Goal: Information Seeking & Learning: Learn about a topic

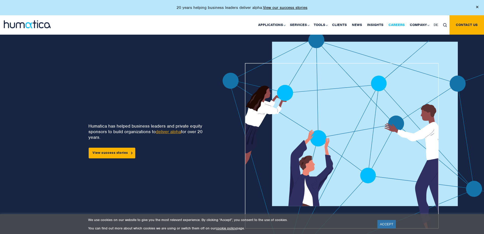
click at [393, 25] on link "Careers" at bounding box center [396, 24] width 21 height 19
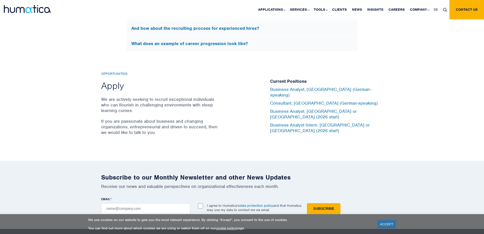
scroll to position [1678, 0]
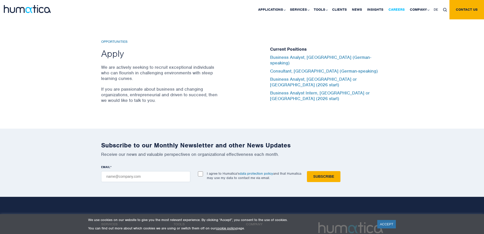
click at [400, 12] on link "Careers" at bounding box center [396, 9] width 21 height 19
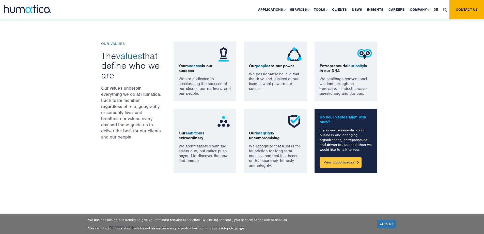
click at [348, 158] on link "View Opportunities" at bounding box center [341, 162] width 42 height 11
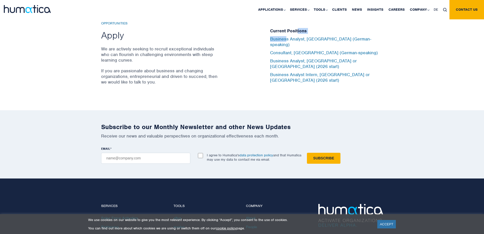
drag, startPoint x: 298, startPoint y: 40, endPoint x: 284, endPoint y: 41, distance: 14.1
click at [285, 41] on div "Current Positions Business Analyst, [GEOGRAPHIC_DATA] (German-speaking) Consult…" at bounding box center [326, 55] width 113 height 55
click at [237, 64] on div "Opportunities Apply We are actively seeking to recruit exceptional individuals …" at bounding box center [181, 55] width 161 height 69
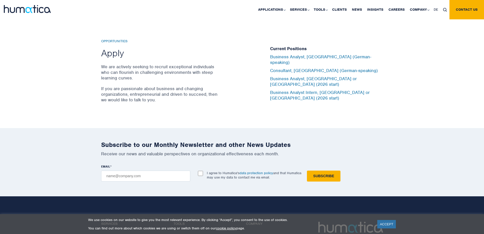
scroll to position [1645, 0]
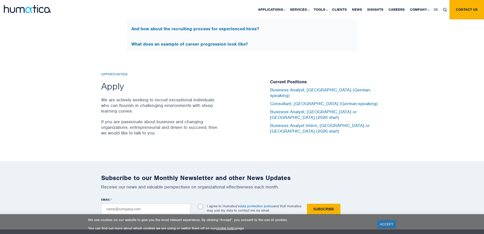
click at [188, 98] on p "We are actively seeking to recruit exceptional individuals who can flourish in …" at bounding box center [160, 105] width 118 height 17
click at [184, 119] on p "If you are passionate about business and changing organizations, entrepreneuria…" at bounding box center [160, 127] width 118 height 17
